Goal: Task Accomplishment & Management: Use online tool/utility

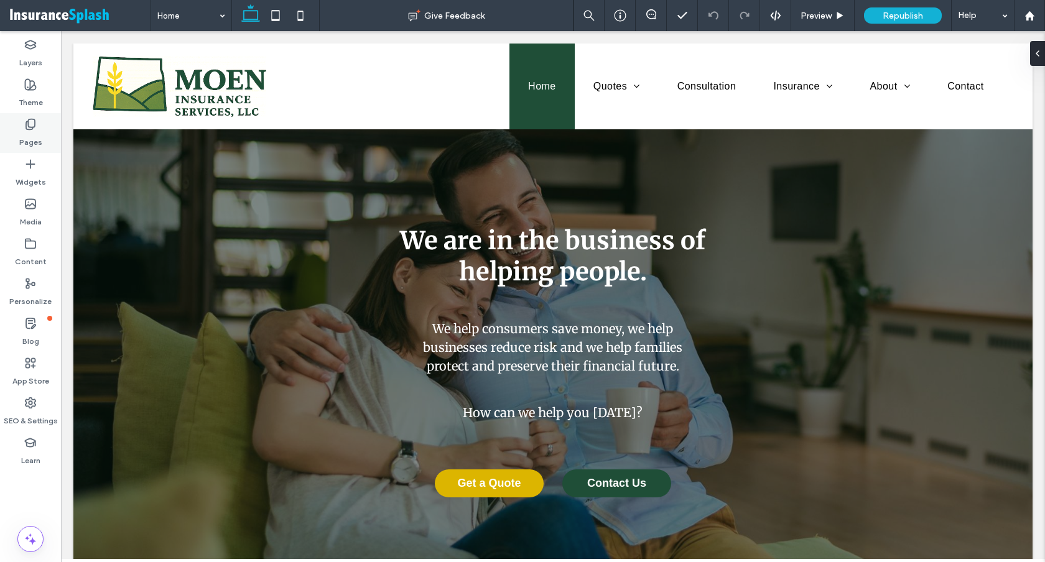
click at [33, 141] on label "Pages" at bounding box center [30, 139] width 23 height 17
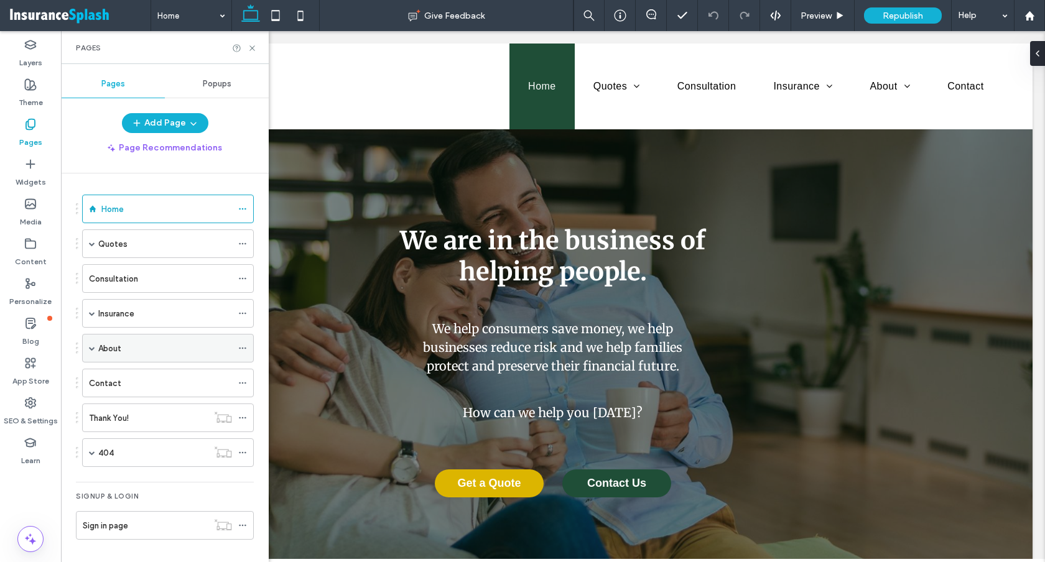
click at [93, 344] on span at bounding box center [92, 348] width 6 height 27
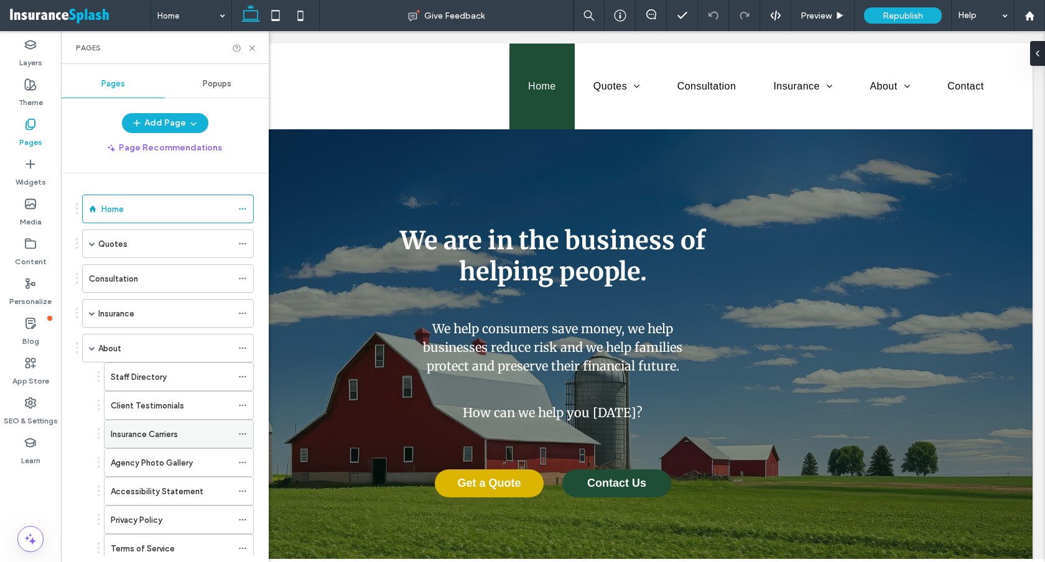
click at [151, 432] on label "Insurance Carriers" at bounding box center [144, 435] width 67 height 22
click at [251, 47] on icon at bounding box center [252, 48] width 9 height 9
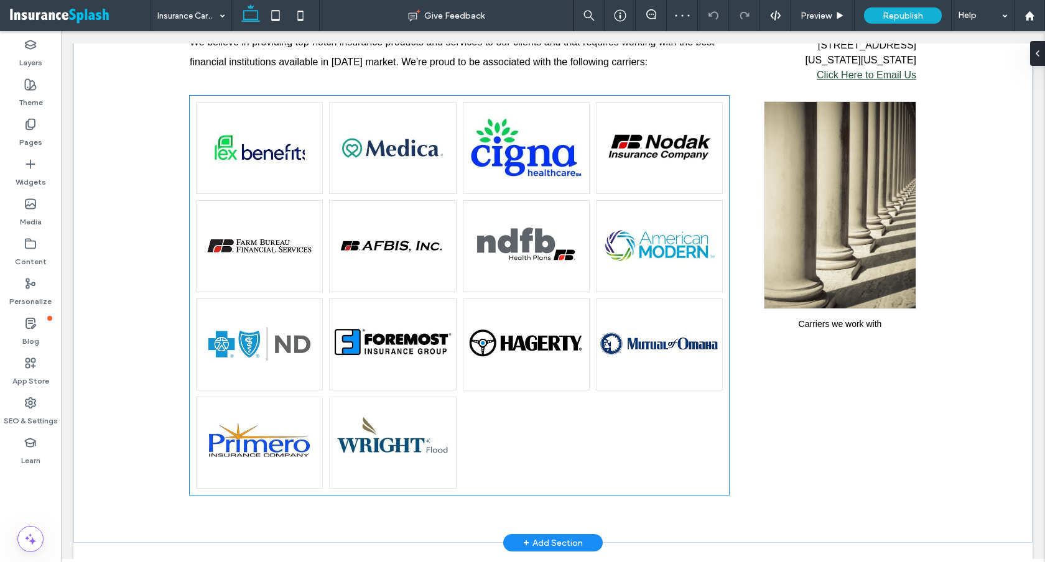
scroll to position [379, 0]
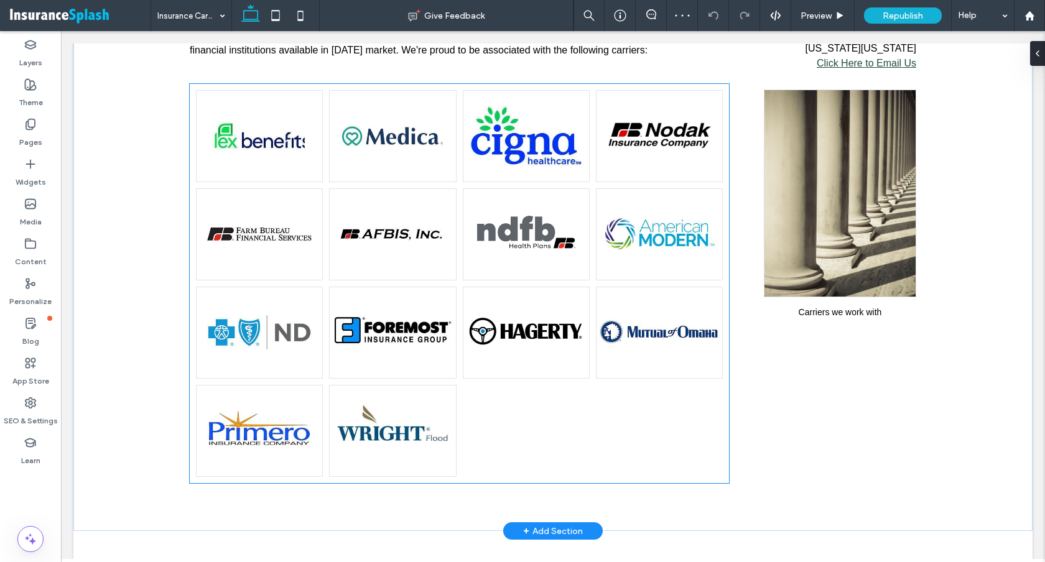
click at [456, 271] on li "Button" at bounding box center [392, 234] width 133 height 98
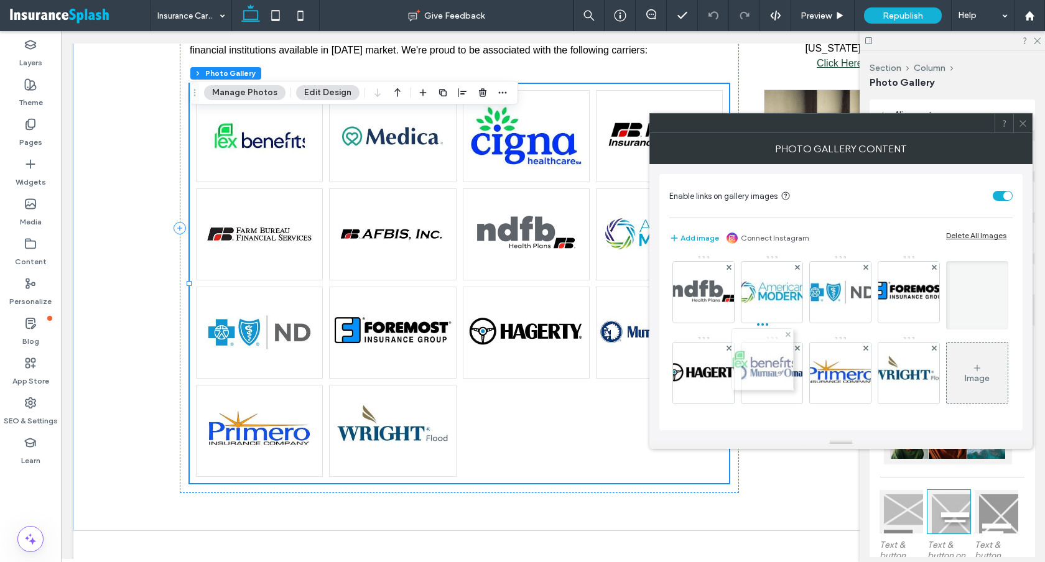
scroll to position [48, 0]
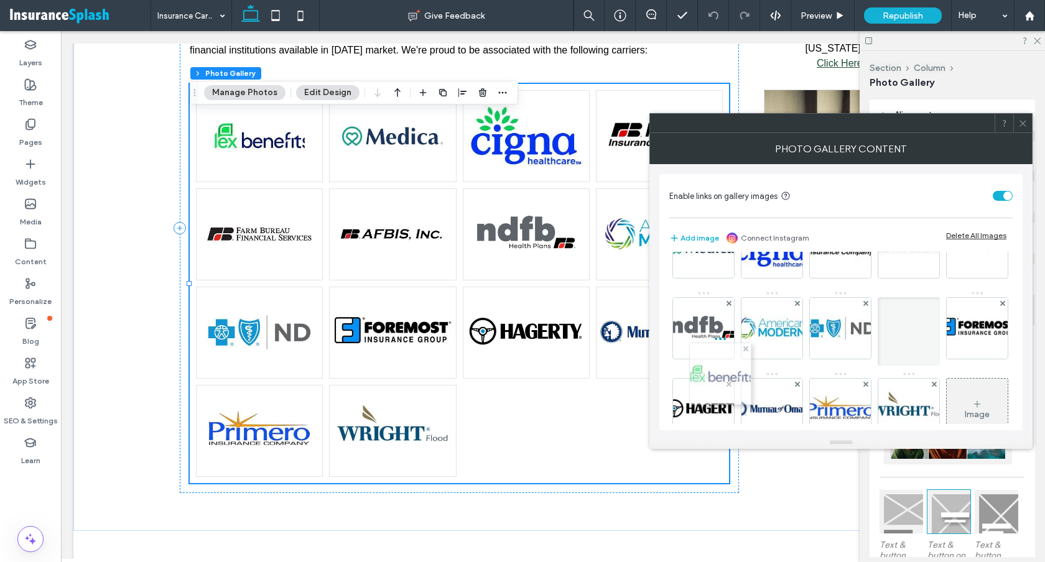
drag, startPoint x: 707, startPoint y: 279, endPoint x: 724, endPoint y: 379, distance: 101.6
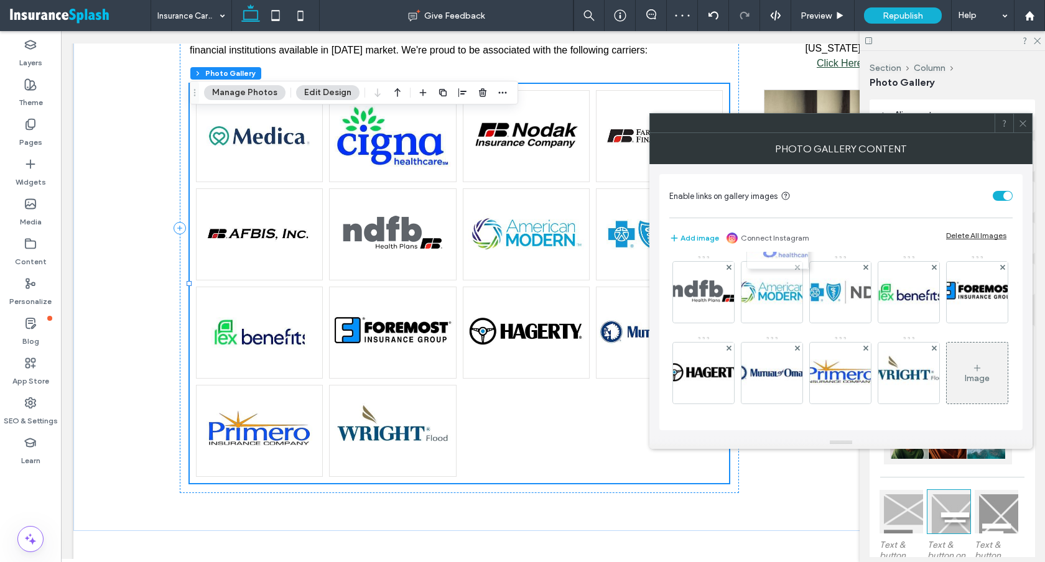
scroll to position [33, 0]
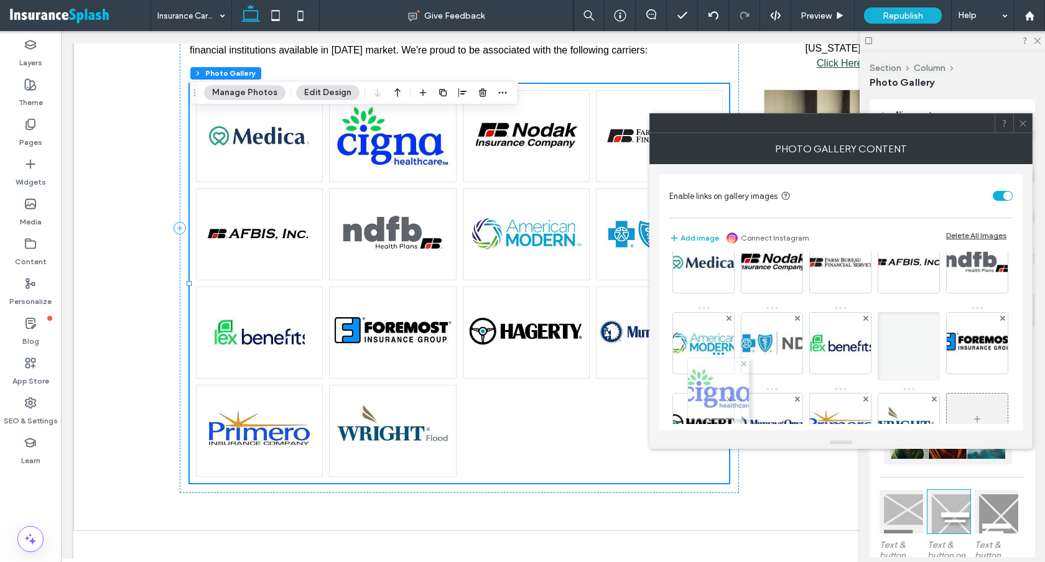
drag, startPoint x: 778, startPoint y: 297, endPoint x: 721, endPoint y: 390, distance: 109.1
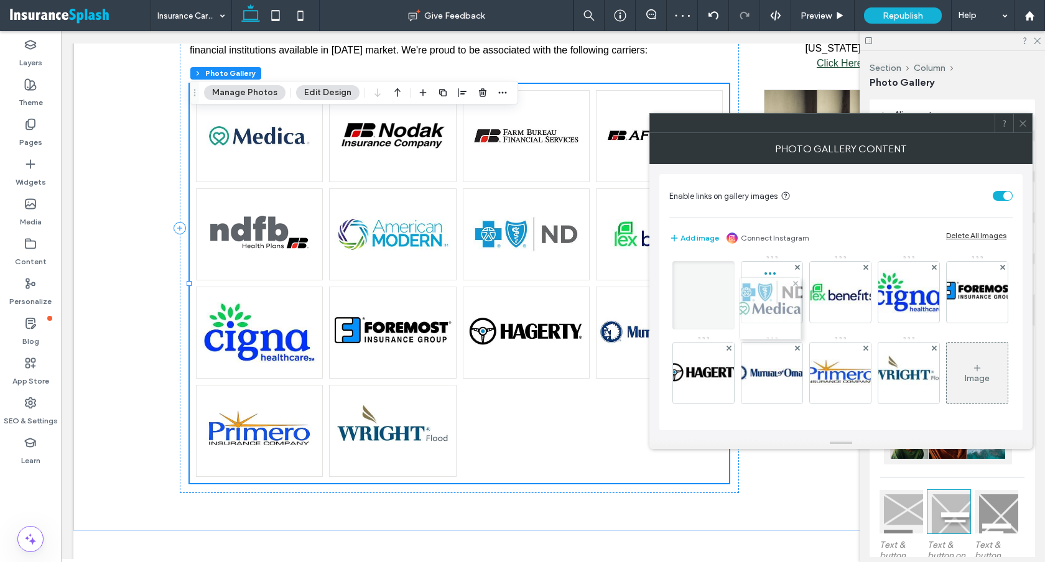
scroll to position [60, 0]
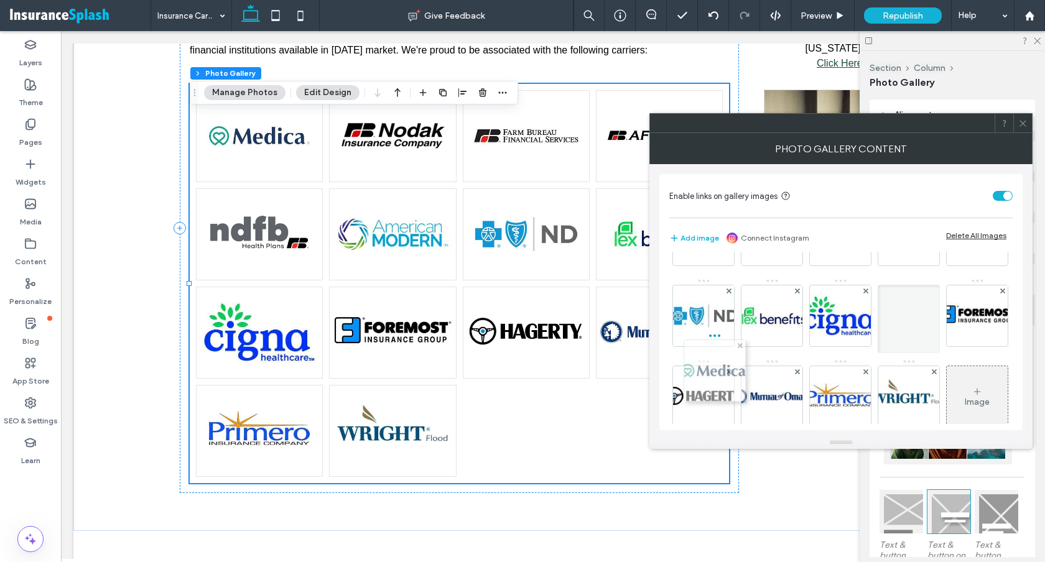
drag, startPoint x: 716, startPoint y: 298, endPoint x: 724, endPoint y: 373, distance: 75.7
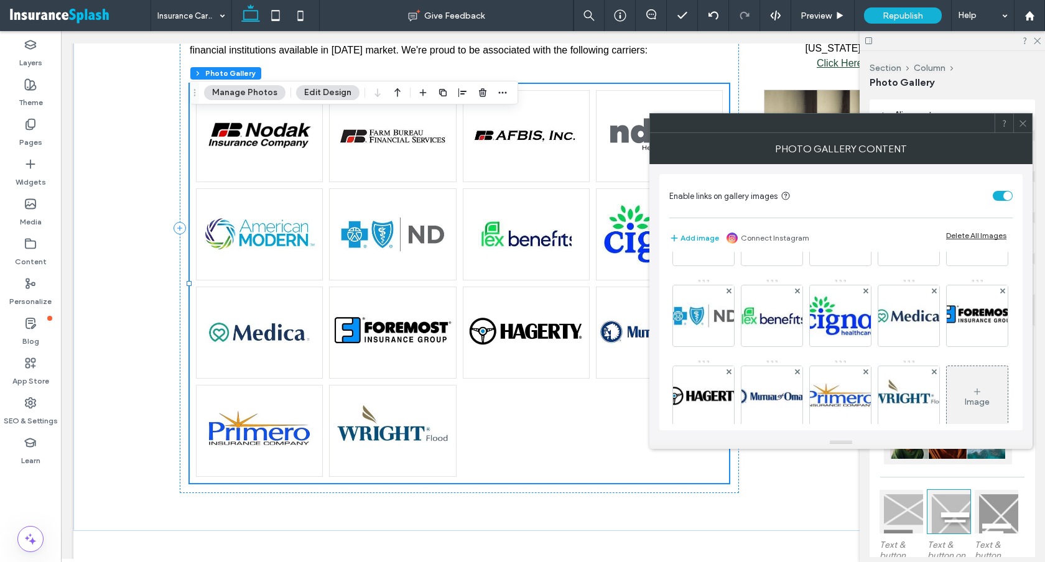
click at [1022, 125] on icon at bounding box center [1022, 123] width 9 height 9
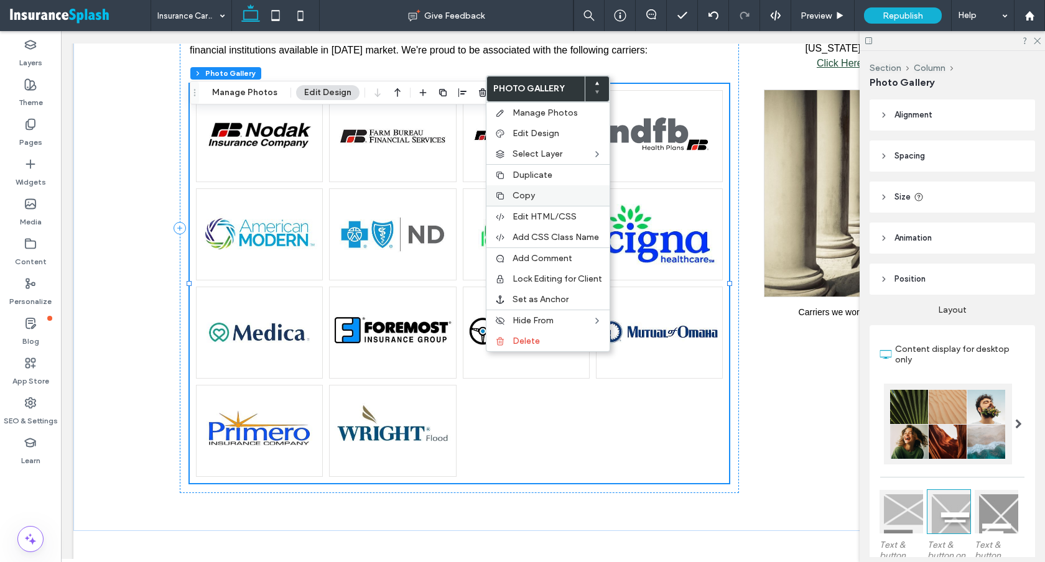
click at [531, 197] on span "Copy" at bounding box center [523, 195] width 22 height 11
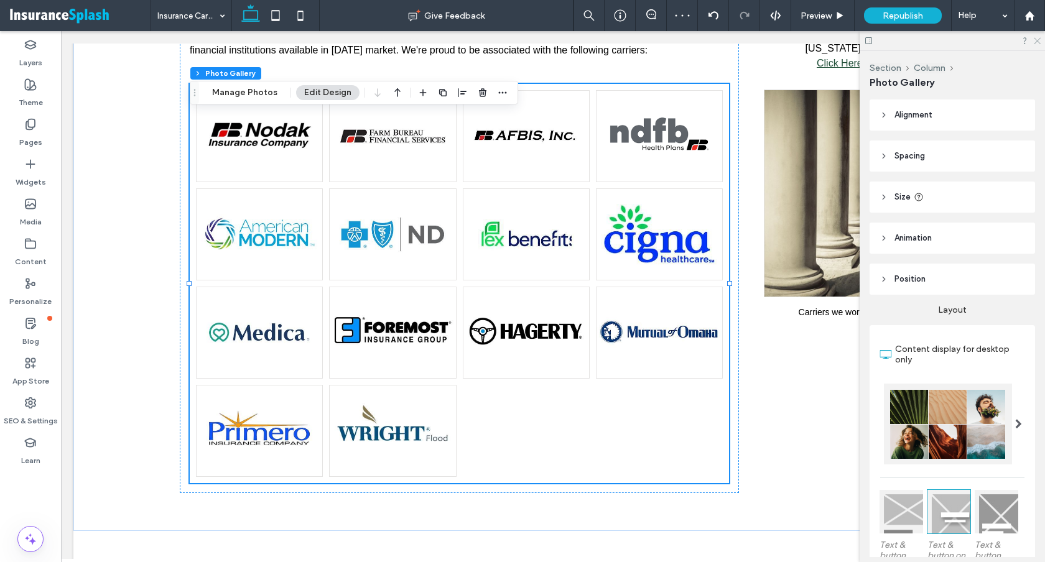
click at [1035, 40] on icon at bounding box center [1036, 40] width 8 height 8
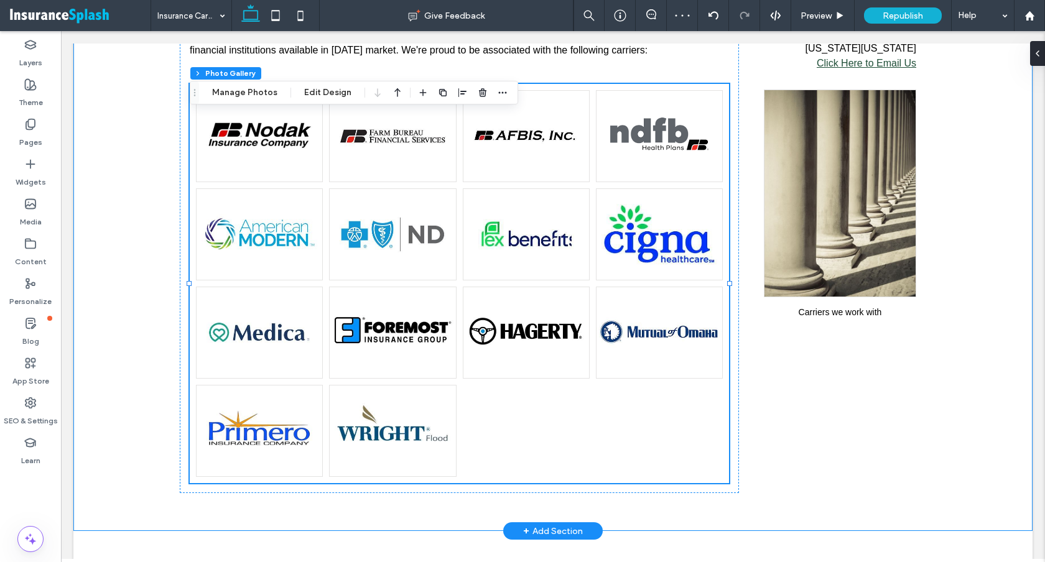
click at [132, 253] on div "Insurance Carriers We Represent We believe in providing top-notch insurance pro…" at bounding box center [552, 228] width 959 height 606
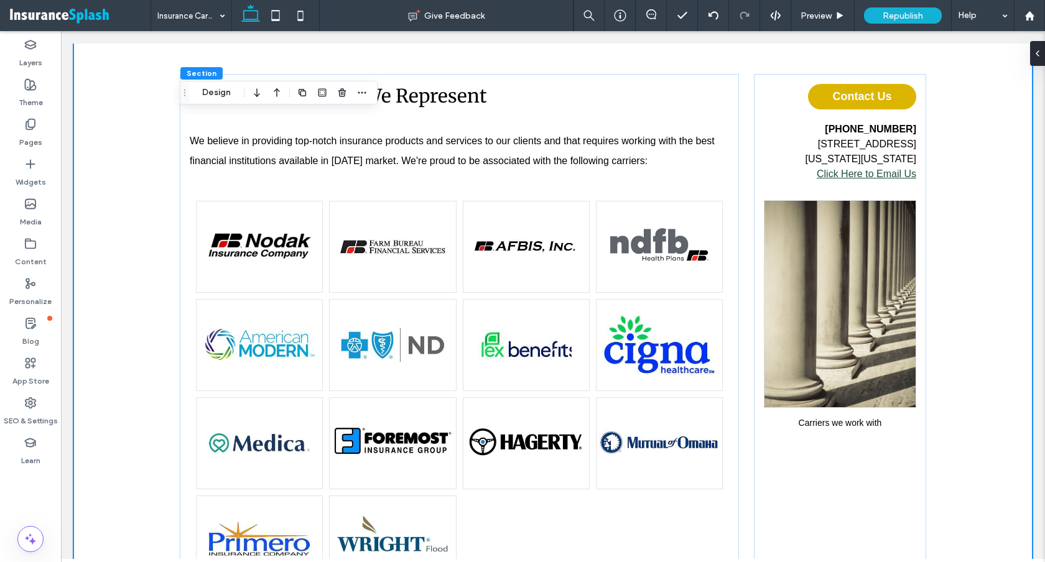
scroll to position [267, 0]
click at [38, 130] on div "Pages" at bounding box center [30, 133] width 61 height 40
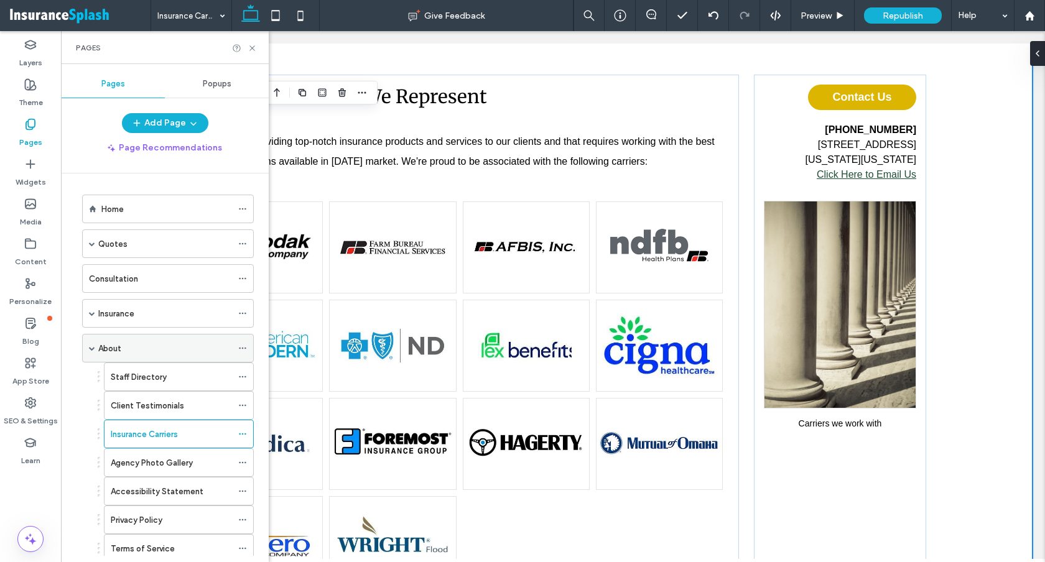
click at [95, 347] on span at bounding box center [92, 348] width 6 height 6
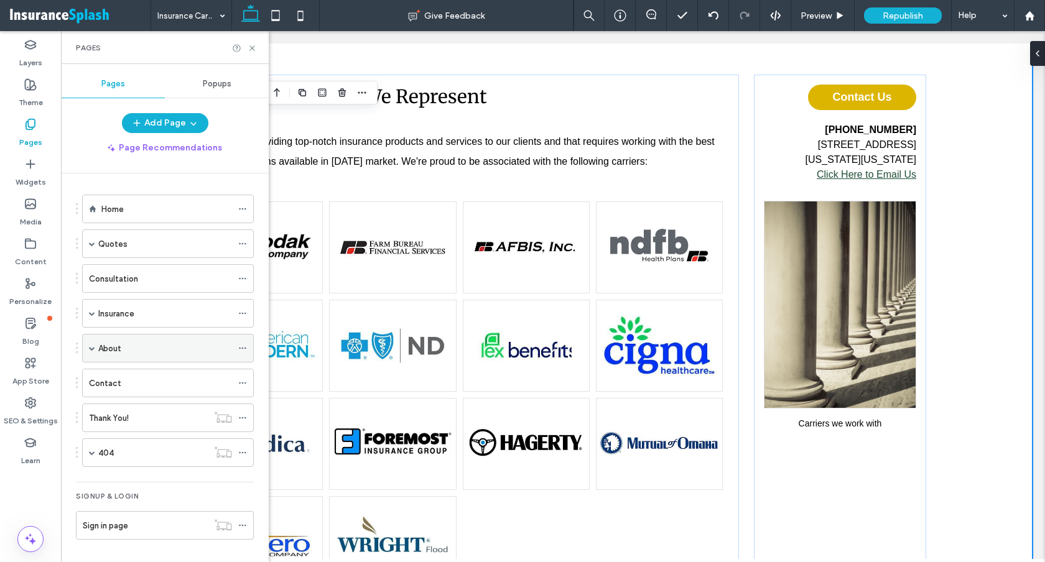
click at [93, 348] on span at bounding box center [92, 348] width 6 height 6
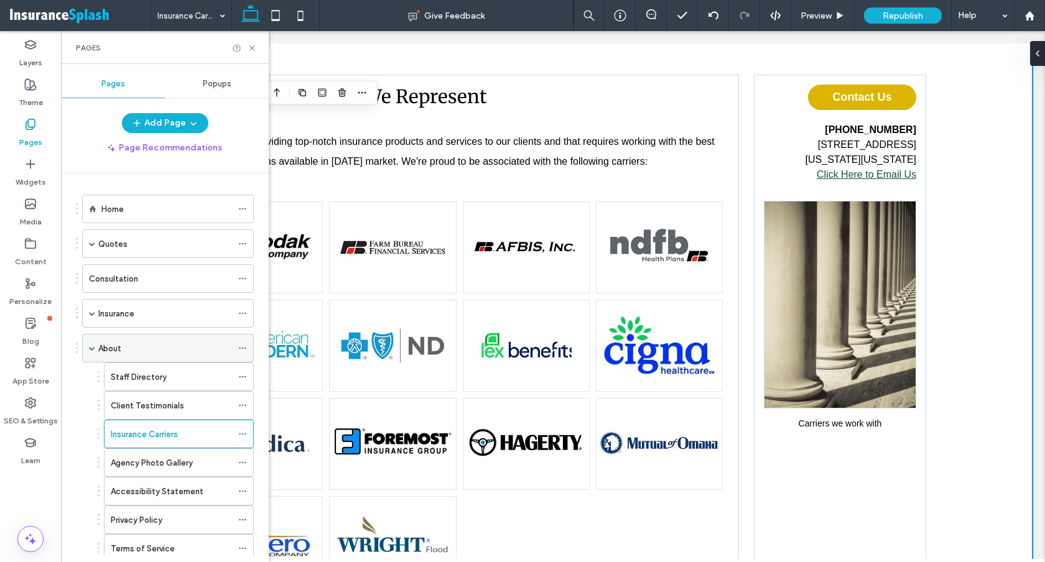
click at [93, 348] on span at bounding box center [92, 348] width 6 height 6
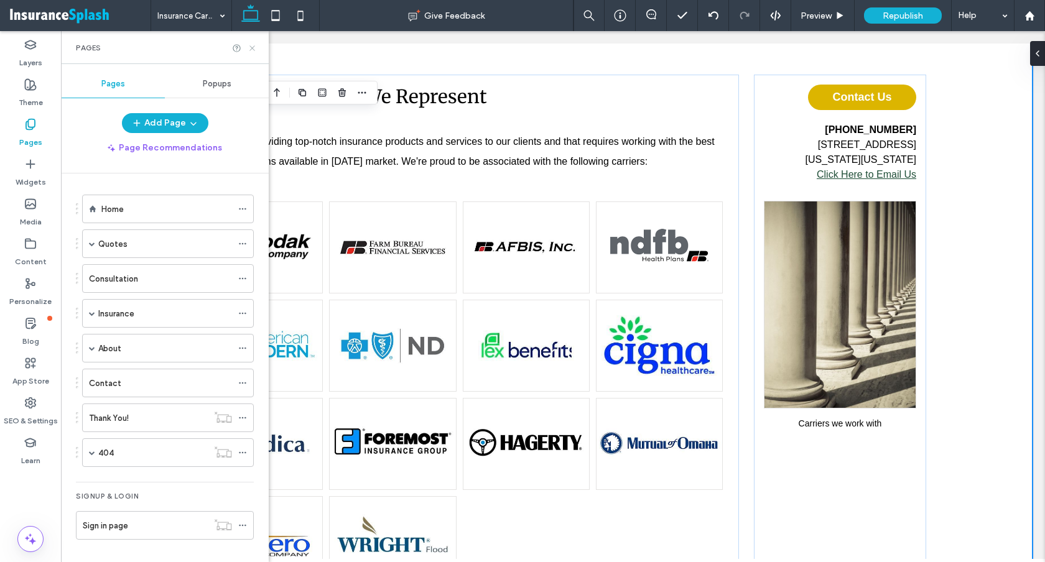
click at [254, 46] on use at bounding box center [251, 47] width 5 height 5
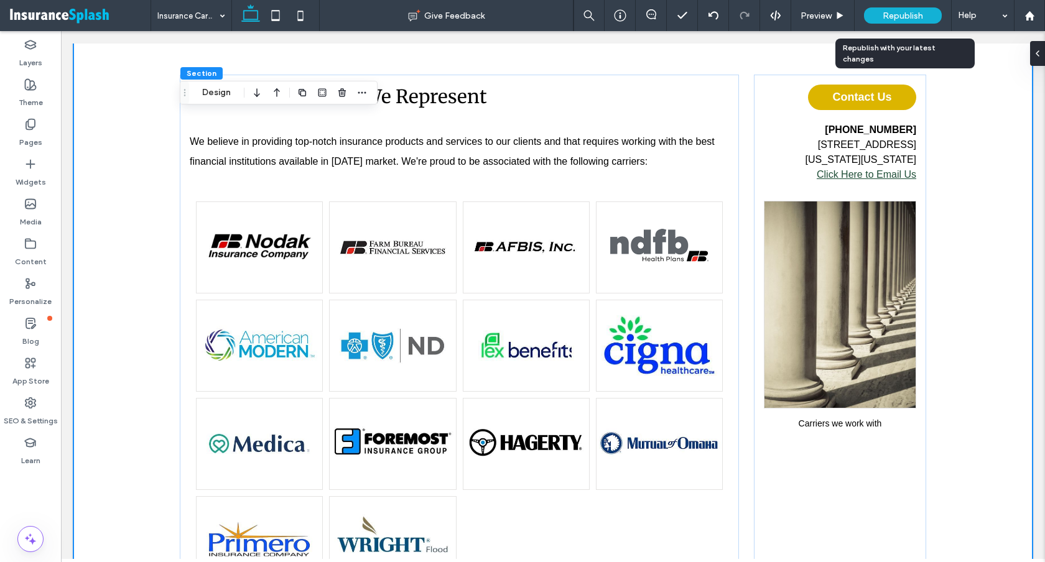
click at [909, 7] on div "Republish" at bounding box center [903, 15] width 78 height 16
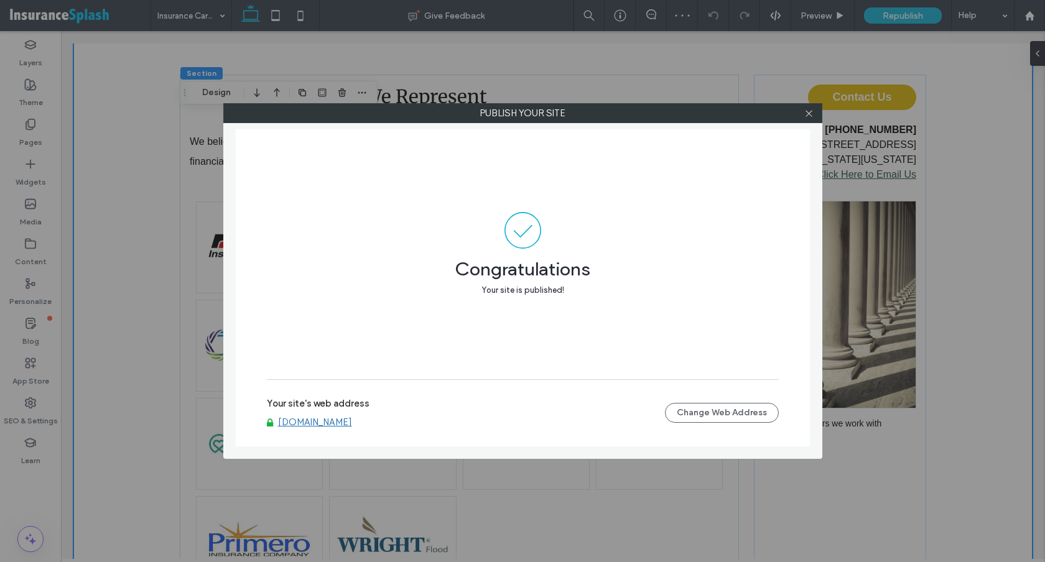
click at [302, 410] on label "Your site's web address" at bounding box center [318, 407] width 103 height 19
click at [302, 418] on link "[DOMAIN_NAME]" at bounding box center [315, 422] width 74 height 11
click at [813, 113] on icon at bounding box center [808, 113] width 9 height 9
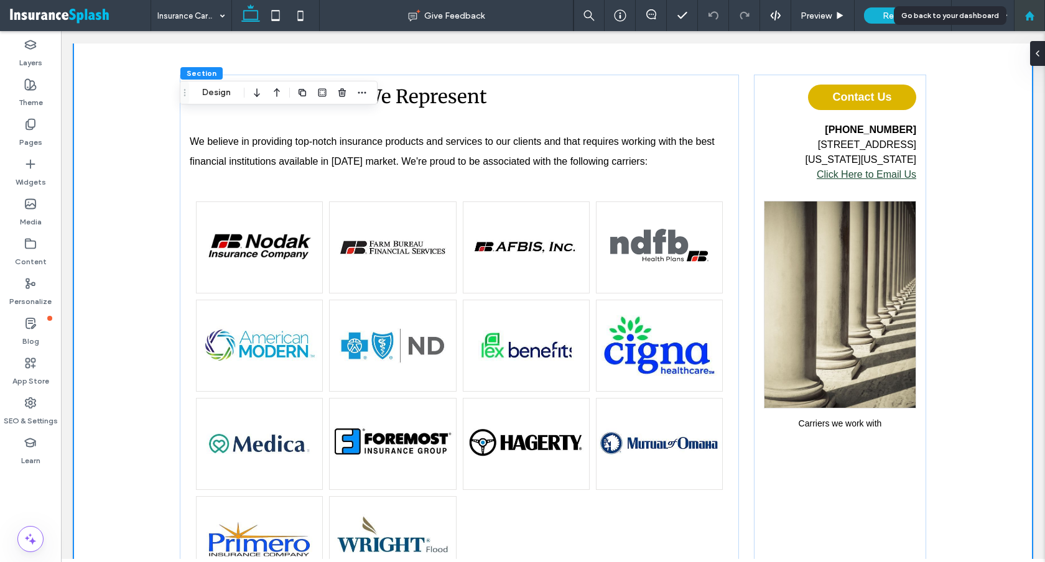
click at [1036, 13] on div at bounding box center [1029, 16] width 30 height 11
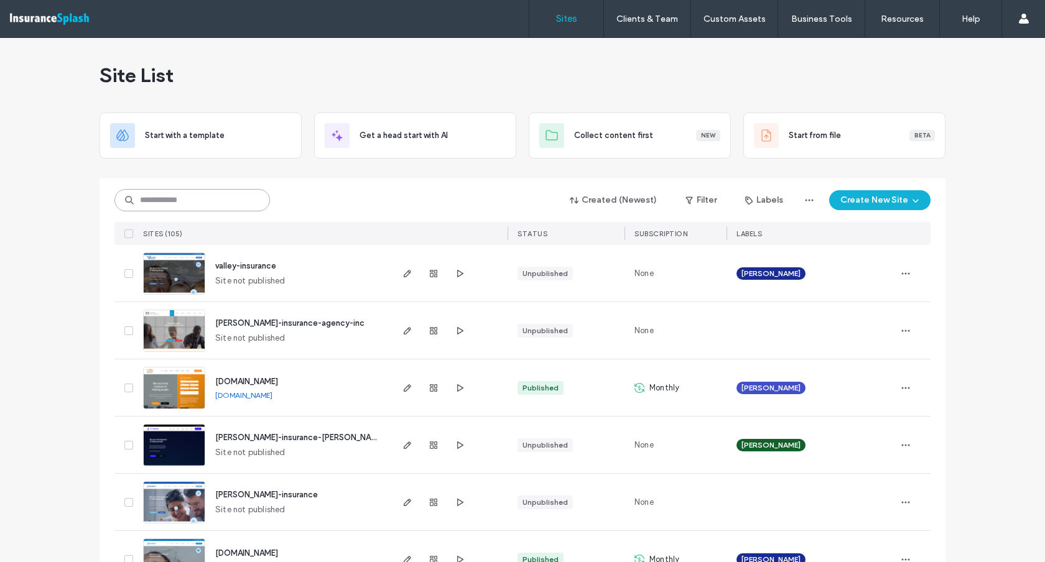
click at [165, 197] on input at bounding box center [191, 200] width 155 height 22
click at [152, 198] on input at bounding box center [191, 200] width 155 height 22
paste input "**********"
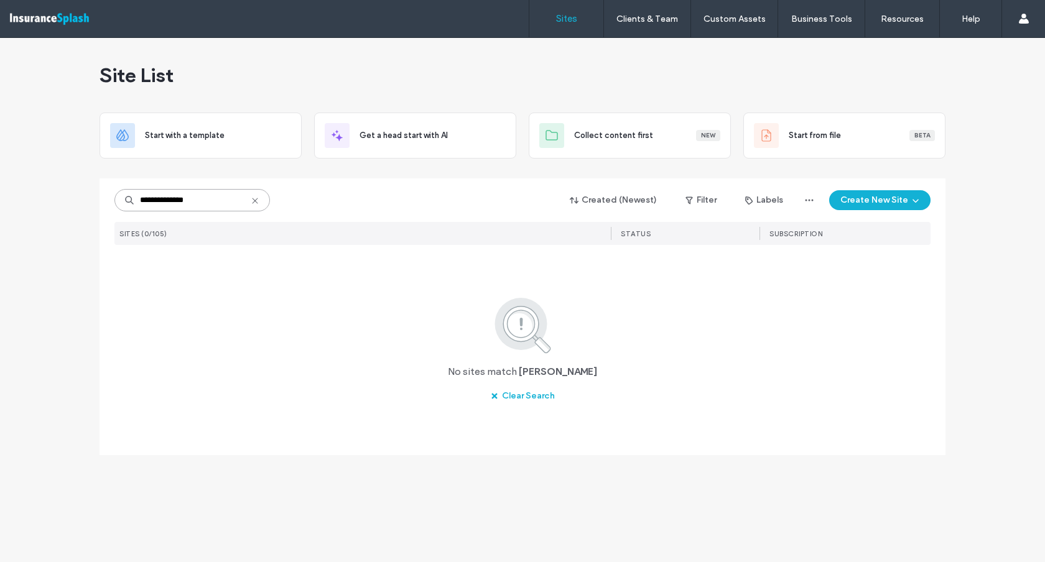
type input "**********"
click at [251, 196] on icon at bounding box center [255, 201] width 10 height 10
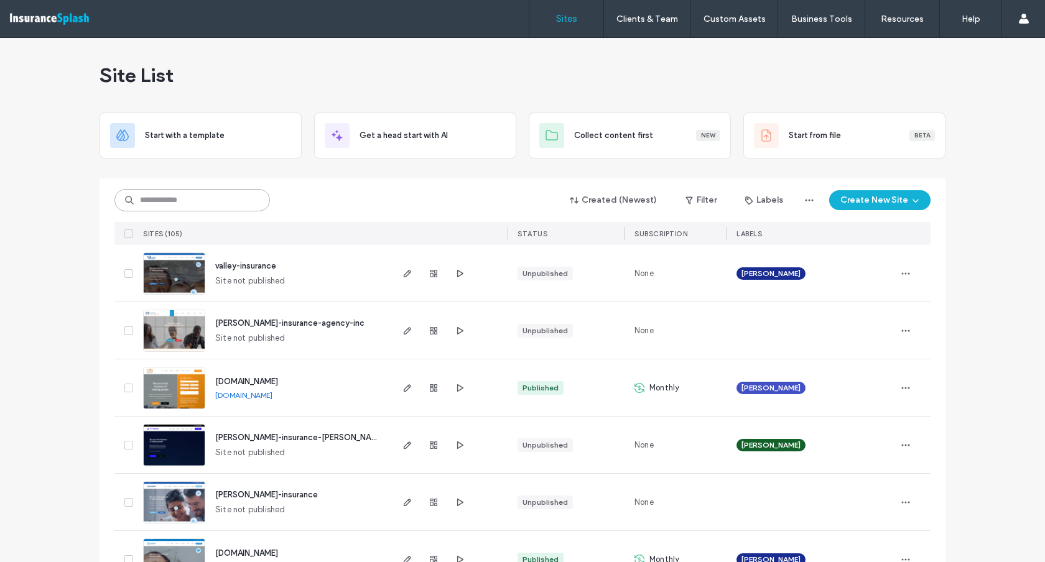
click at [199, 201] on input at bounding box center [191, 200] width 155 height 22
paste input "**********"
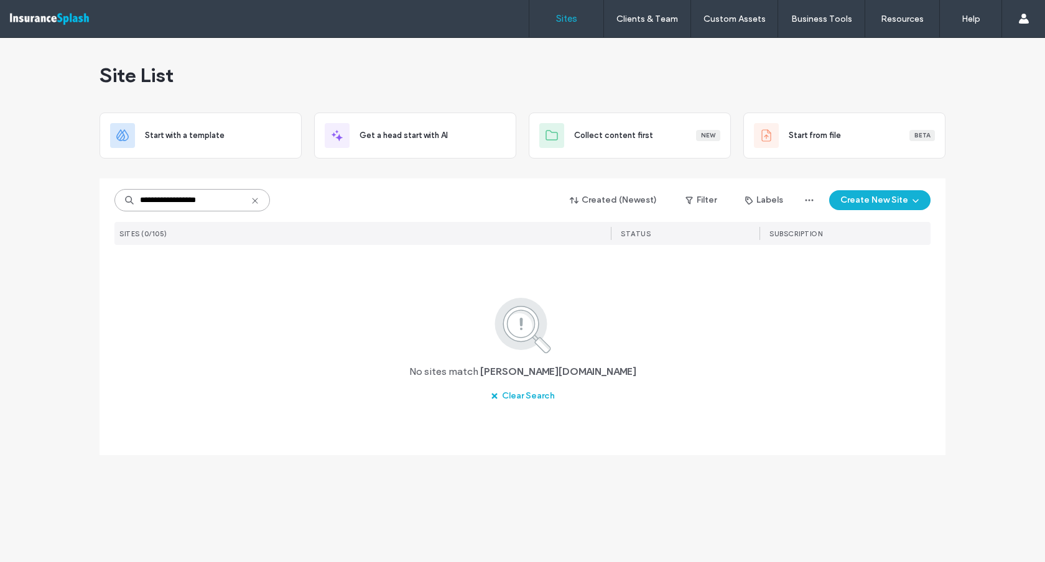
type input "**********"
click at [257, 198] on icon at bounding box center [255, 201] width 10 height 10
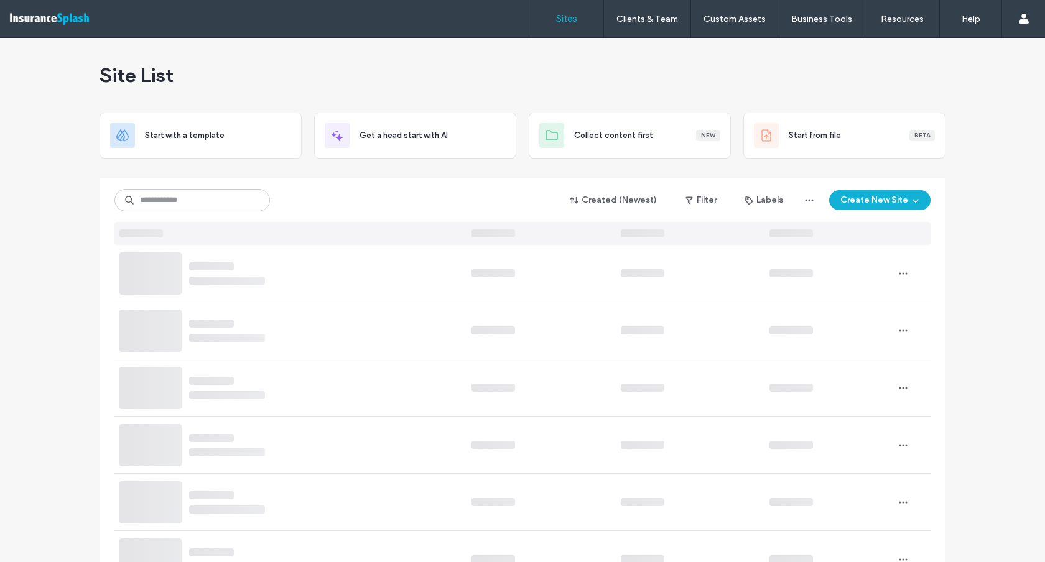
click at [283, 190] on div "Created (Newest) Filter Labels Create New Site" at bounding box center [522, 200] width 816 height 24
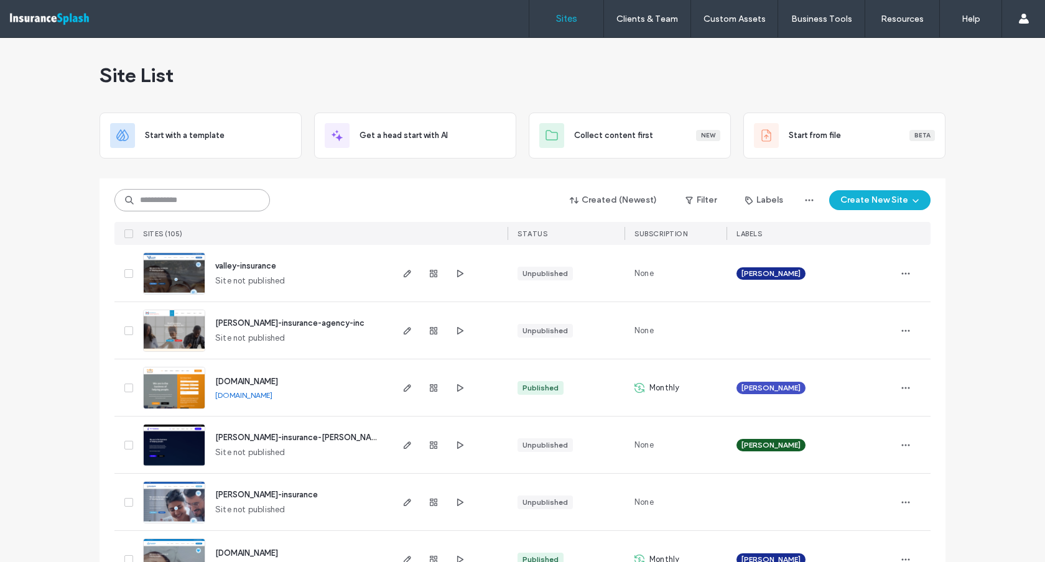
click at [217, 200] on input at bounding box center [191, 200] width 155 height 22
paste input "**********"
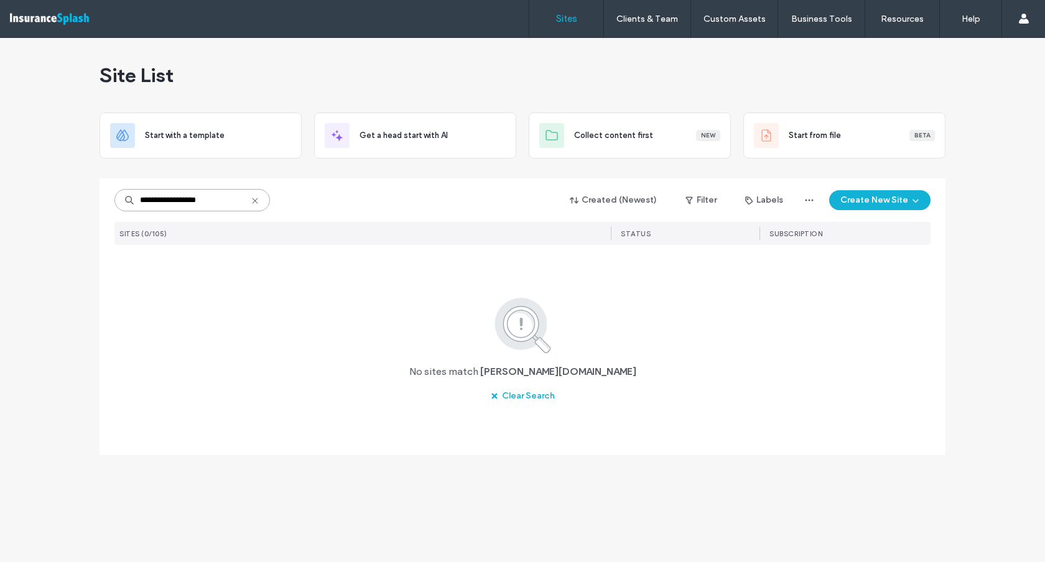
type input "**********"
click at [254, 198] on icon at bounding box center [255, 201] width 10 height 10
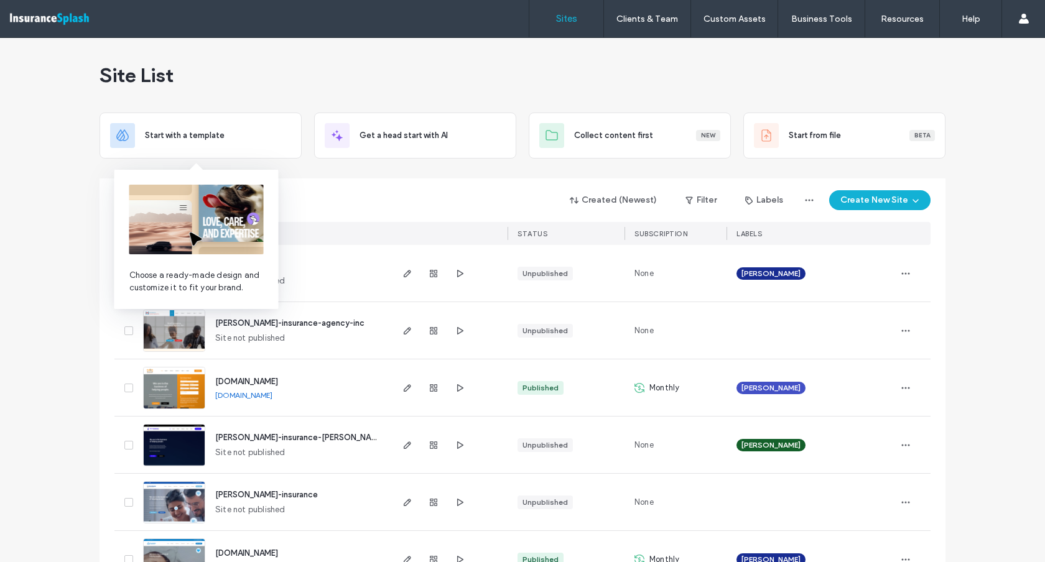
paste input "**********"
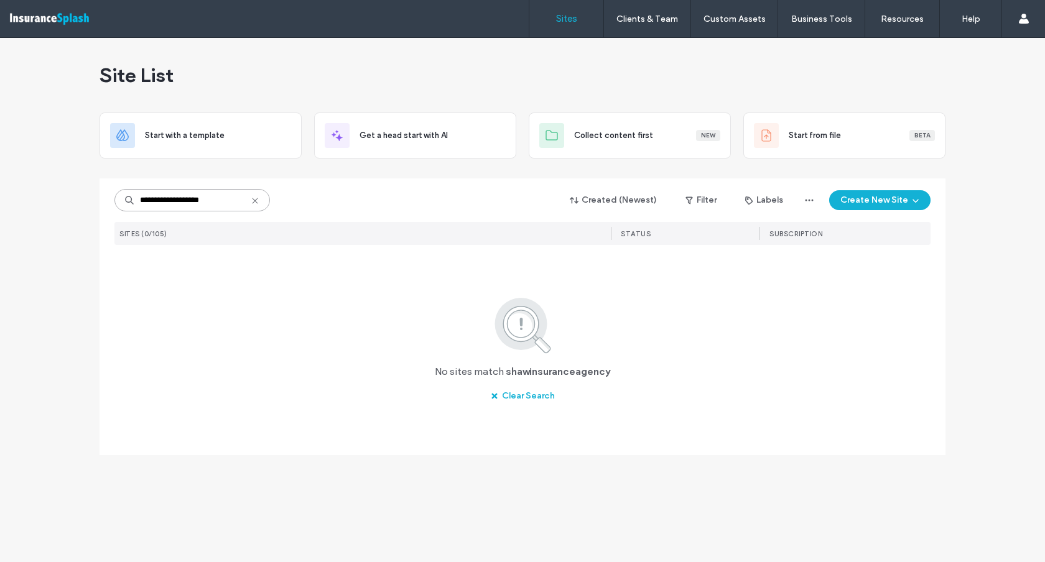
type input "**********"
click at [256, 199] on use at bounding box center [255, 201] width 6 height 6
